Goal: Task Accomplishment & Management: Manage account settings

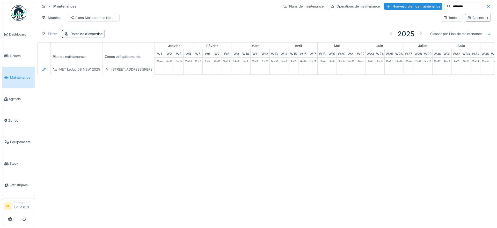
scroll to position [0, 173]
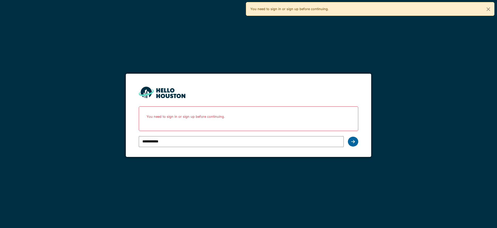
click at [353, 142] on icon at bounding box center [354, 141] width 4 height 4
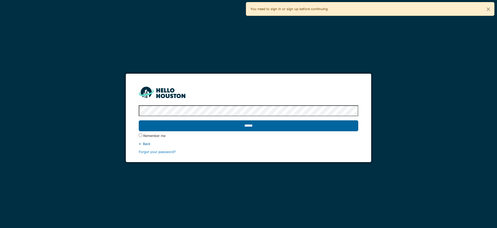
click at [202, 125] on input "******" at bounding box center [248, 125] width 219 height 11
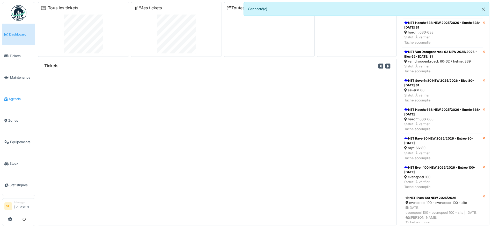
click at [17, 93] on link "Agenda" at bounding box center [18, 99] width 33 height 22
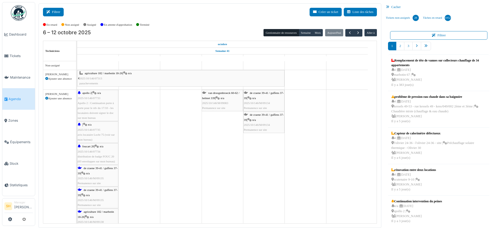
click at [58, 13] on button "Filtrer" at bounding box center [53, 12] width 21 height 9
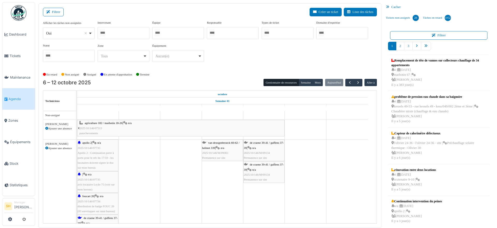
click at [176, 34] on div at bounding box center [178, 33] width 52 height 12
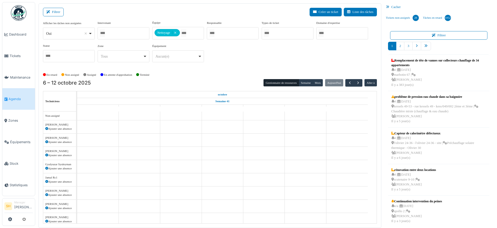
click at [232, 58] on div "Afficher les tâches non assignées *** Oui Remove item Oui Non Intervenant Abdel…" at bounding box center [210, 43] width 334 height 46
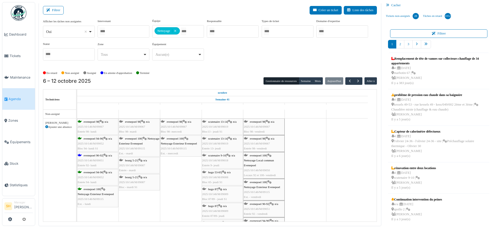
scroll to position [2, 0]
click at [92, 156] on div "evenepoel 90-92 | n/a 2025/10/146/M/09051 Entrée 92- lundi" at bounding box center [98, 160] width 40 height 15
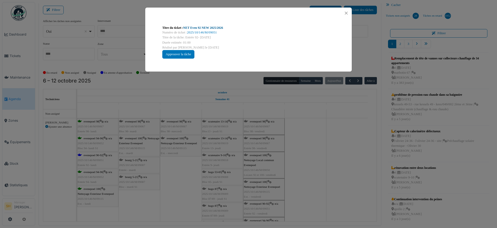
click at [208, 28] on link "NET Even 92 NEW 2025/2026" at bounding box center [203, 28] width 40 height 4
click at [340, 164] on div "Titre du ticket : NET Even 92 NEW 2025/2026 Numéro de ticket : 2025/10/146/M/09…" at bounding box center [248, 114] width 497 height 228
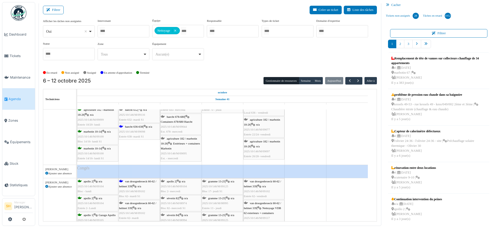
scroll to position [0, 0]
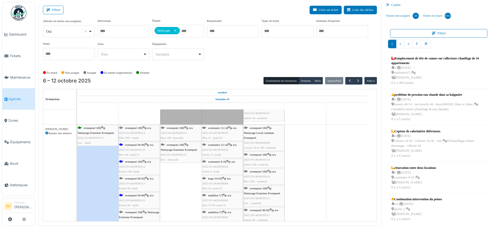
click at [136, 160] on span "evenepoel 100" at bounding box center [133, 161] width 17 height 3
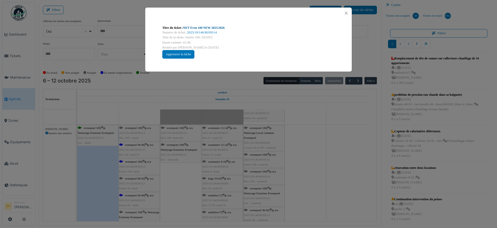
click at [196, 27] on link "NET Even 100 NEW 2025/2026" at bounding box center [203, 28] width 41 height 4
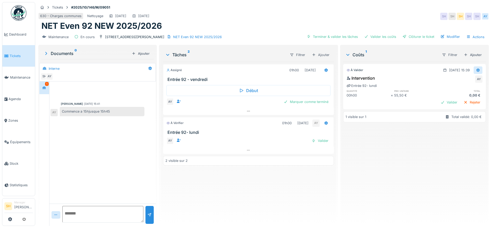
click at [477, 68] on icon at bounding box center [478, 70] width 3 height 4
click at [471, 81] on div "Modifier" at bounding box center [473, 82] width 25 height 8
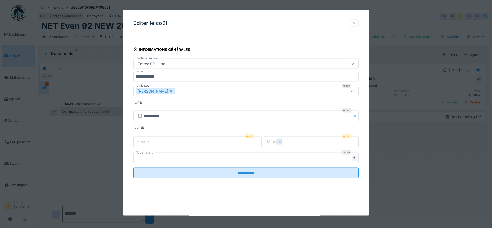
drag, startPoint x: 282, startPoint y: 141, endPoint x: 267, endPoint y: 141, distance: 14.3
click at [267, 141] on div "Minutes Requis *" at bounding box center [311, 141] width 95 height 11
click at [271, 140] on label "Minutes" at bounding box center [274, 141] width 17 height 6
click at [271, 140] on input "*" at bounding box center [311, 141] width 95 height 11
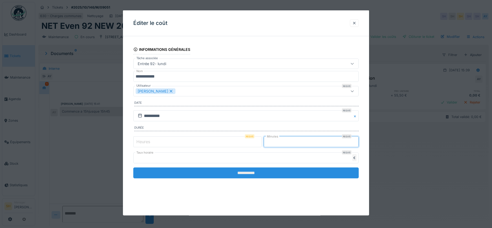
type input "**"
click at [265, 174] on input "**********" at bounding box center [246, 172] width 226 height 11
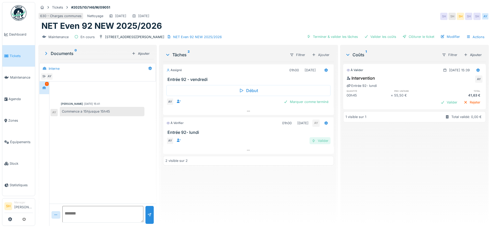
click at [316, 140] on div "Valider" at bounding box center [320, 140] width 21 height 7
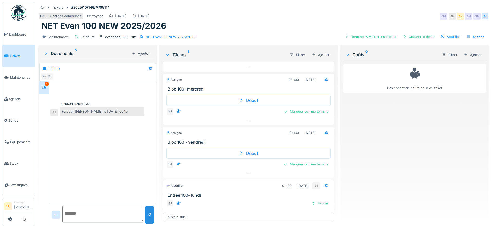
scroll to position [97, 0]
